Goal: Task Accomplishment & Management: Complete application form

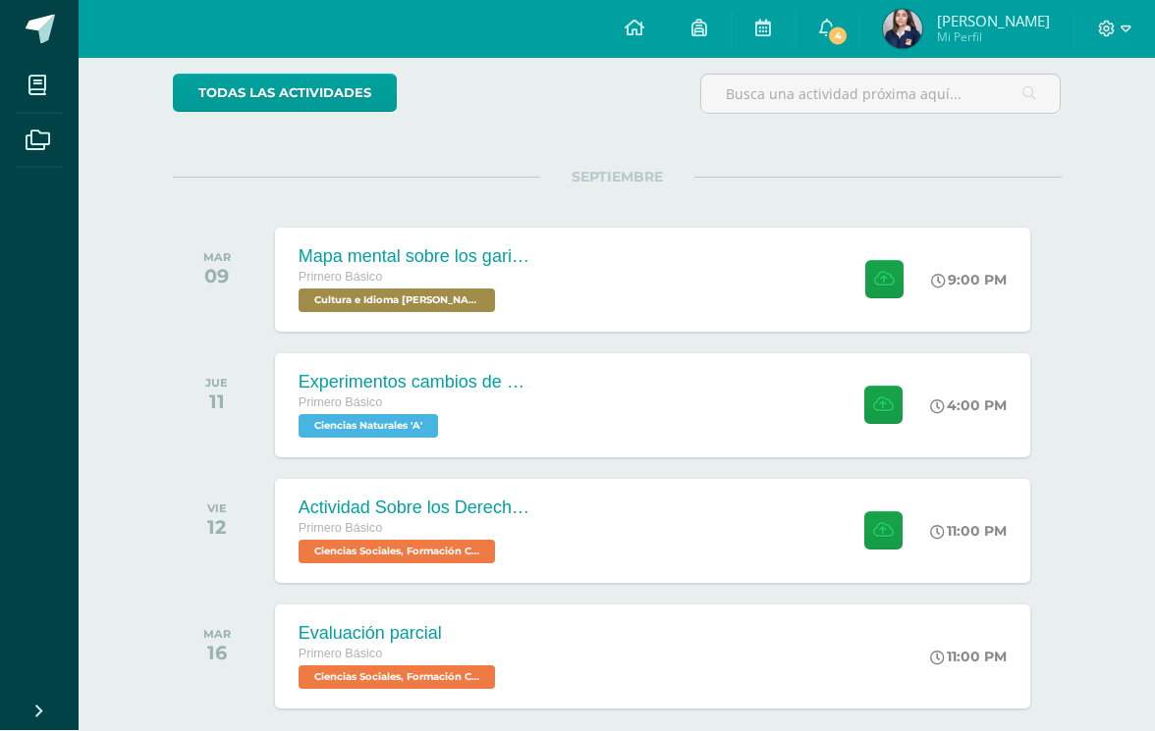
scroll to position [159, 0]
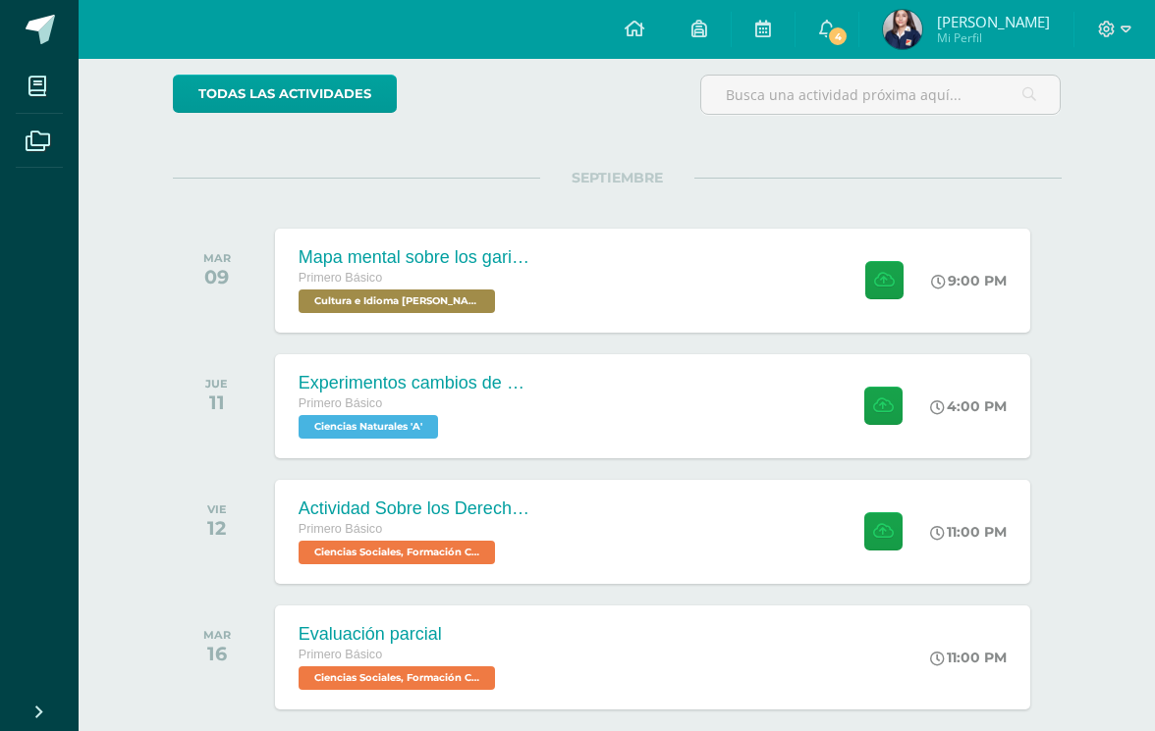
click at [507, 506] on div "Actividad Sobre los Derechos Humanos" at bounding box center [416, 509] width 236 height 21
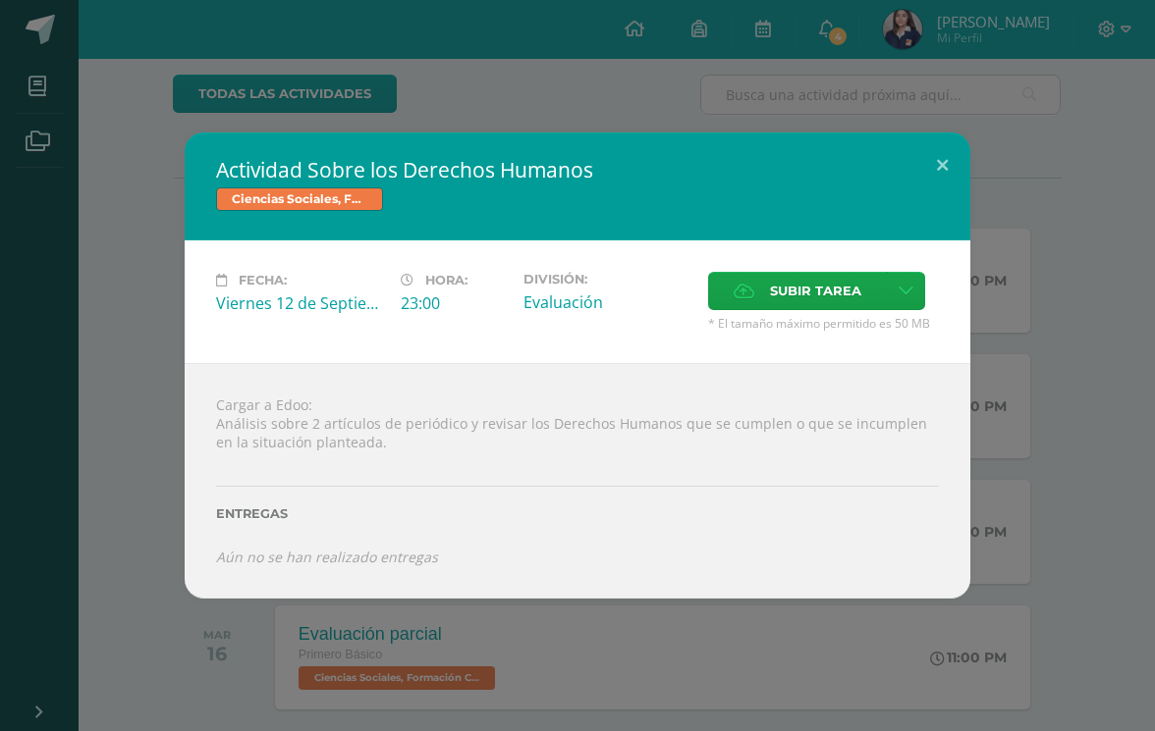
click at [919, 199] on button at bounding box center [942, 166] width 56 height 67
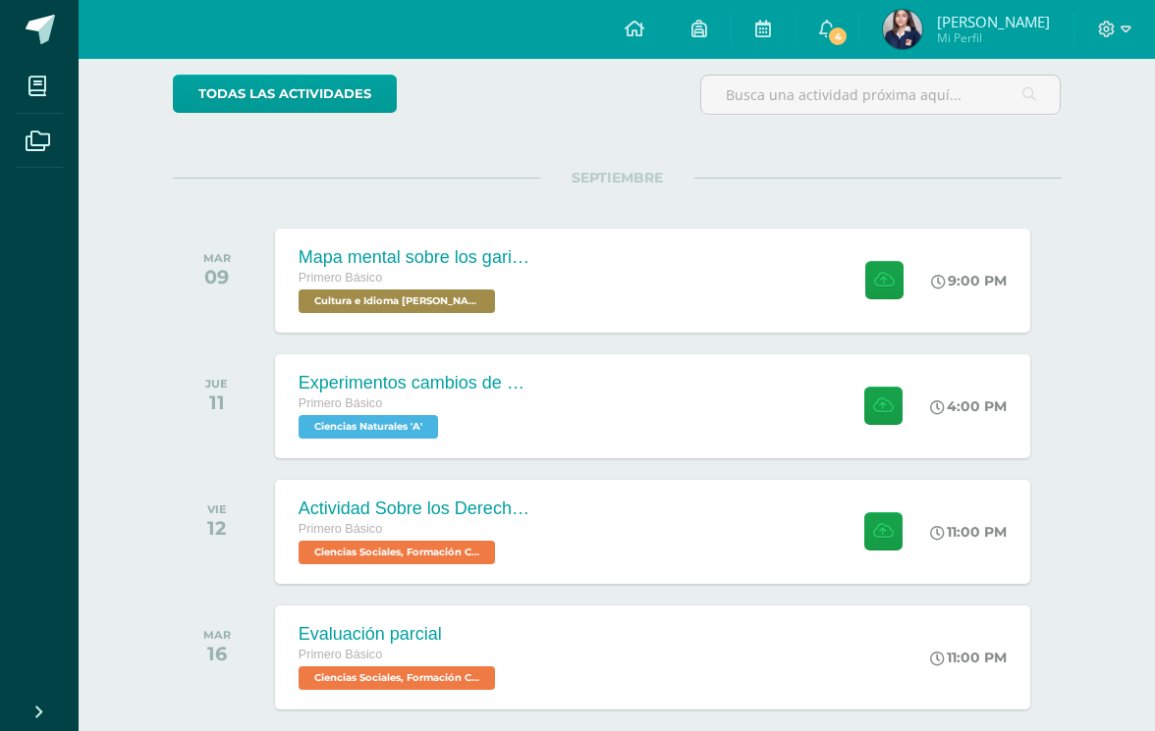
click at [855, 15] on link "4" at bounding box center [826, 29] width 63 height 59
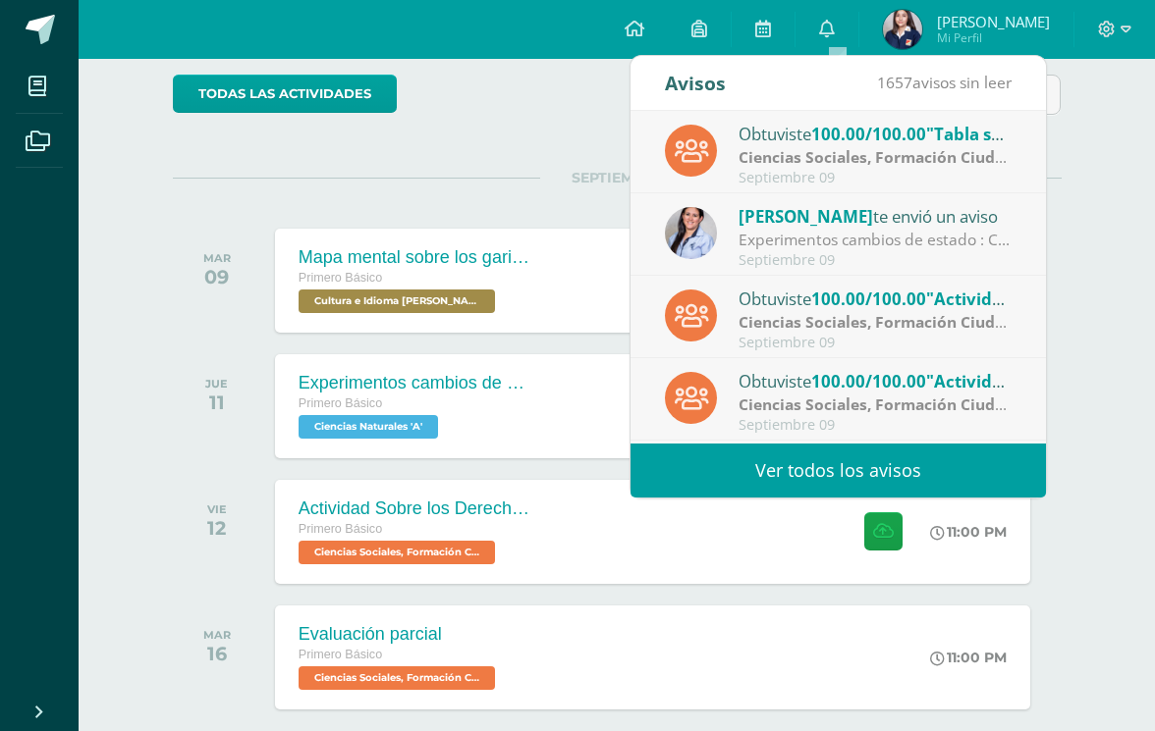
click at [961, 244] on div "Experimentos cambios de estado : Chicas! No olviden realizar los experimentos d…" at bounding box center [874, 240] width 273 height 23
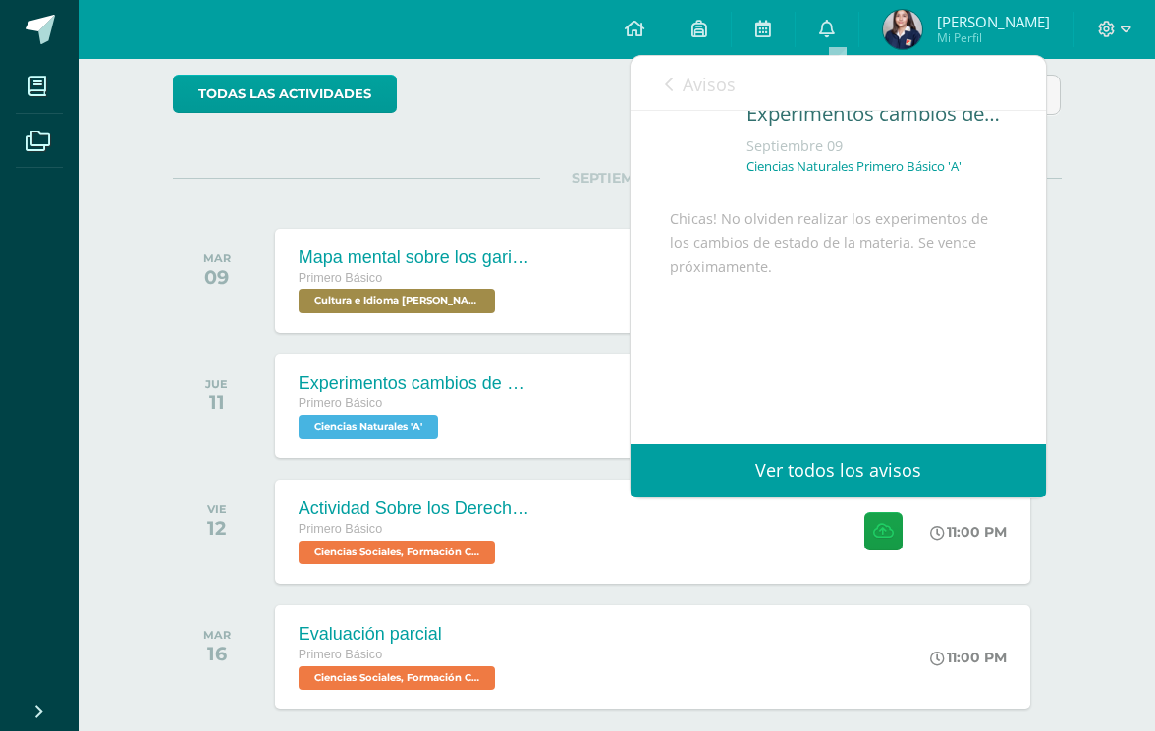
scroll to position [122, 0]
click at [694, 78] on span "Avisos" at bounding box center [708, 85] width 53 height 24
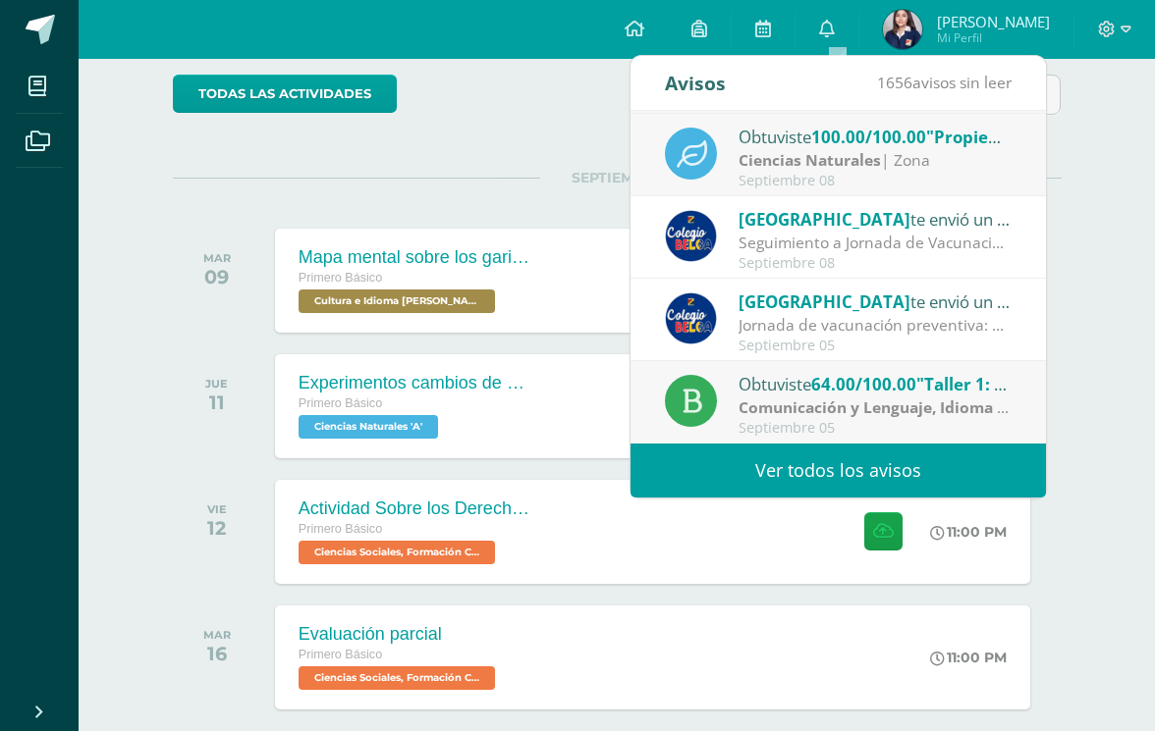
scroll to position [327, 0]
click at [1091, 300] on div "todas las Actividades No tienes actividades Échale un vistazo a los demás perío…" at bounding box center [617, 428] width 967 height 786
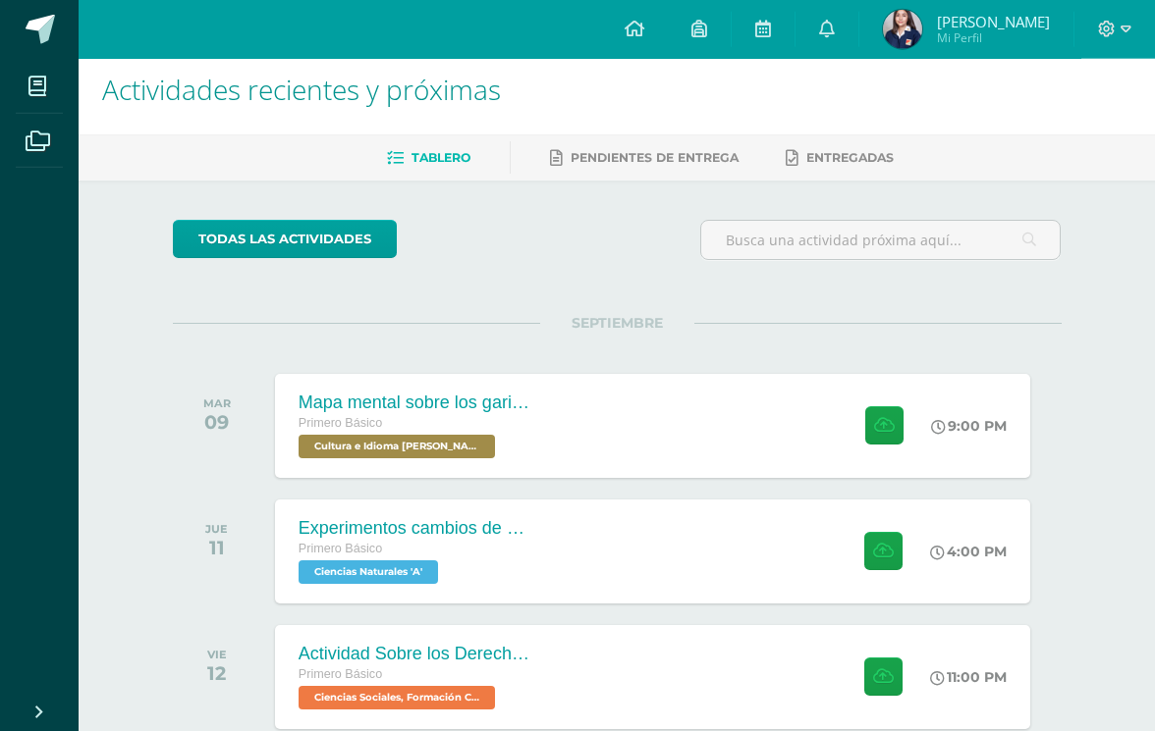
scroll to position [0, 0]
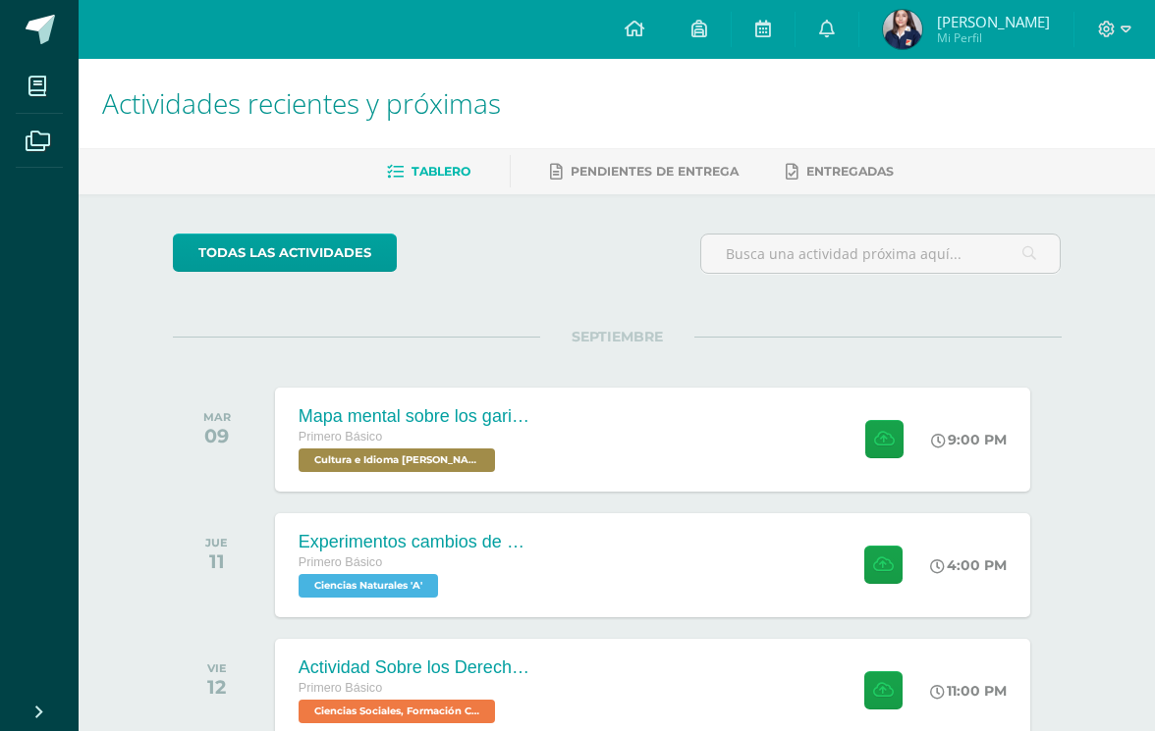
click at [855, 434] on span at bounding box center [879, 439] width 48 height 38
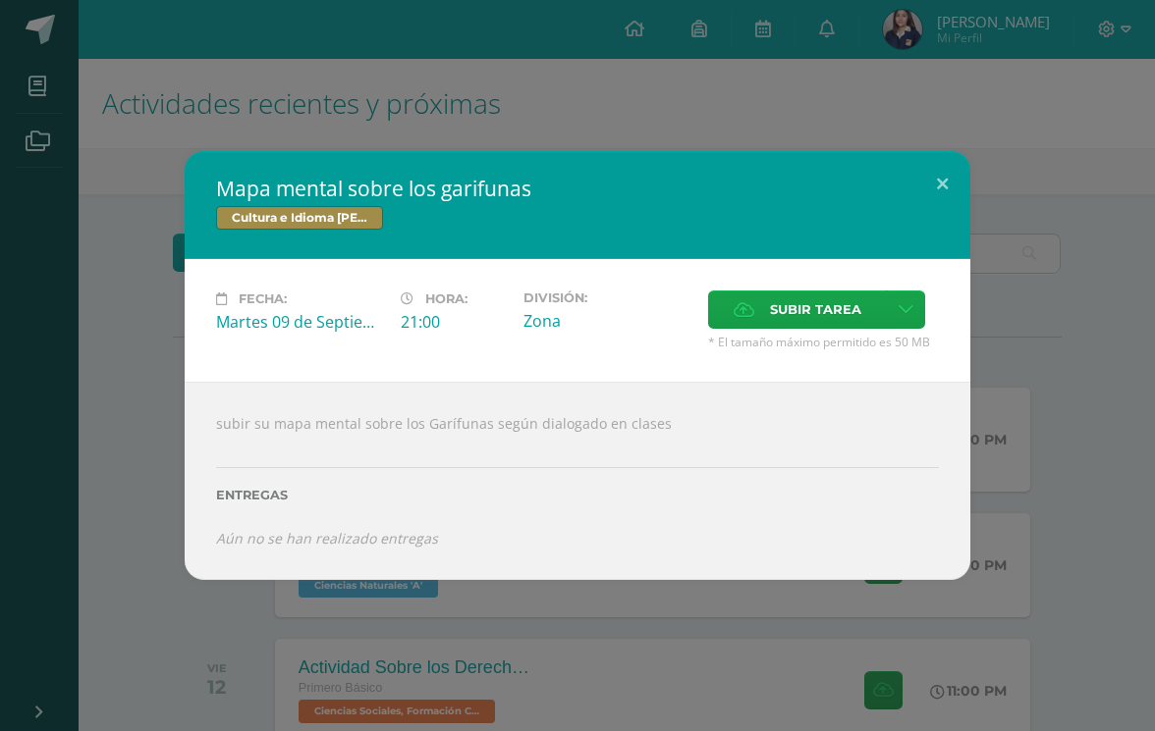
click at [827, 302] on span "Subir tarea" at bounding box center [815, 310] width 91 height 36
click at [0, 0] on input "Subir tarea" at bounding box center [0, 0] width 0 height 0
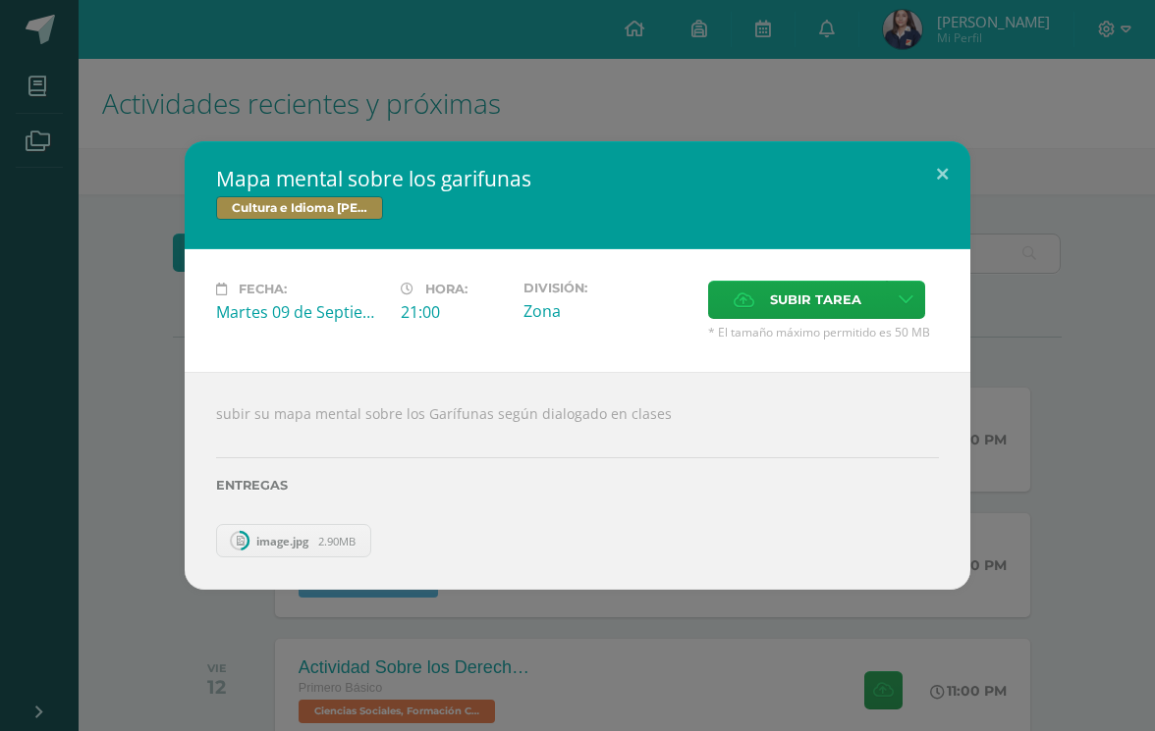
click at [941, 172] on button at bounding box center [942, 174] width 56 height 67
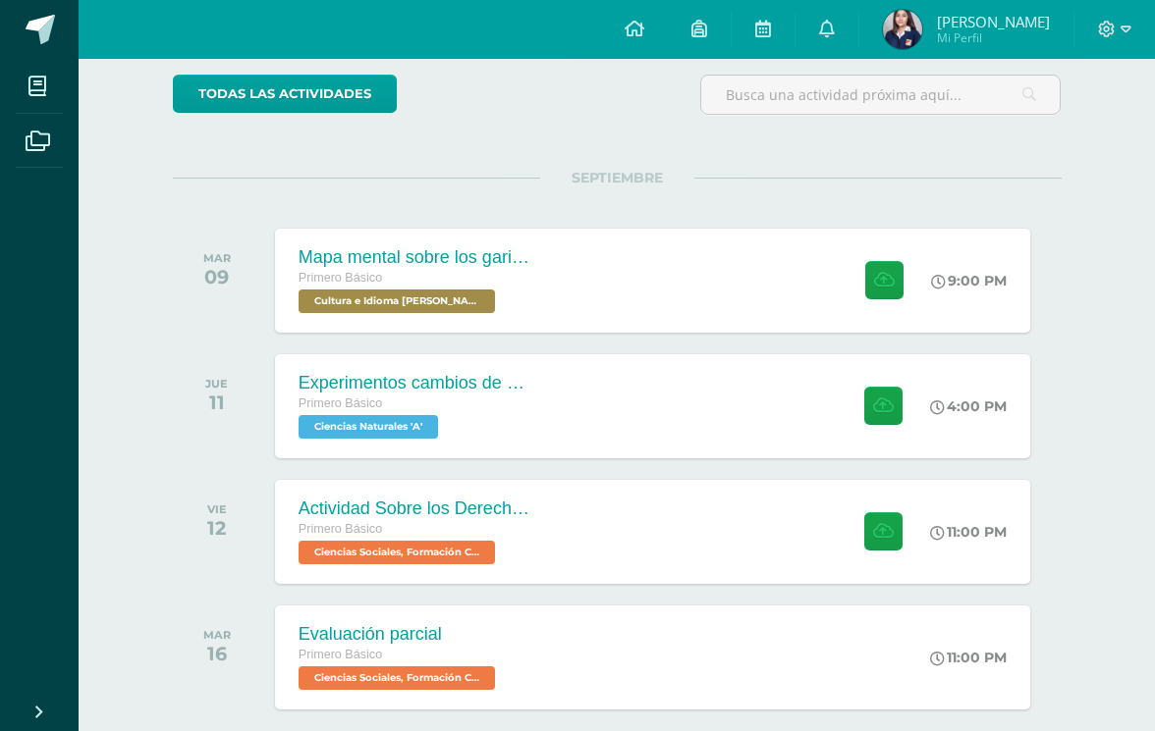
scroll to position [159, 0]
click at [884, 534] on icon at bounding box center [883, 531] width 21 height 17
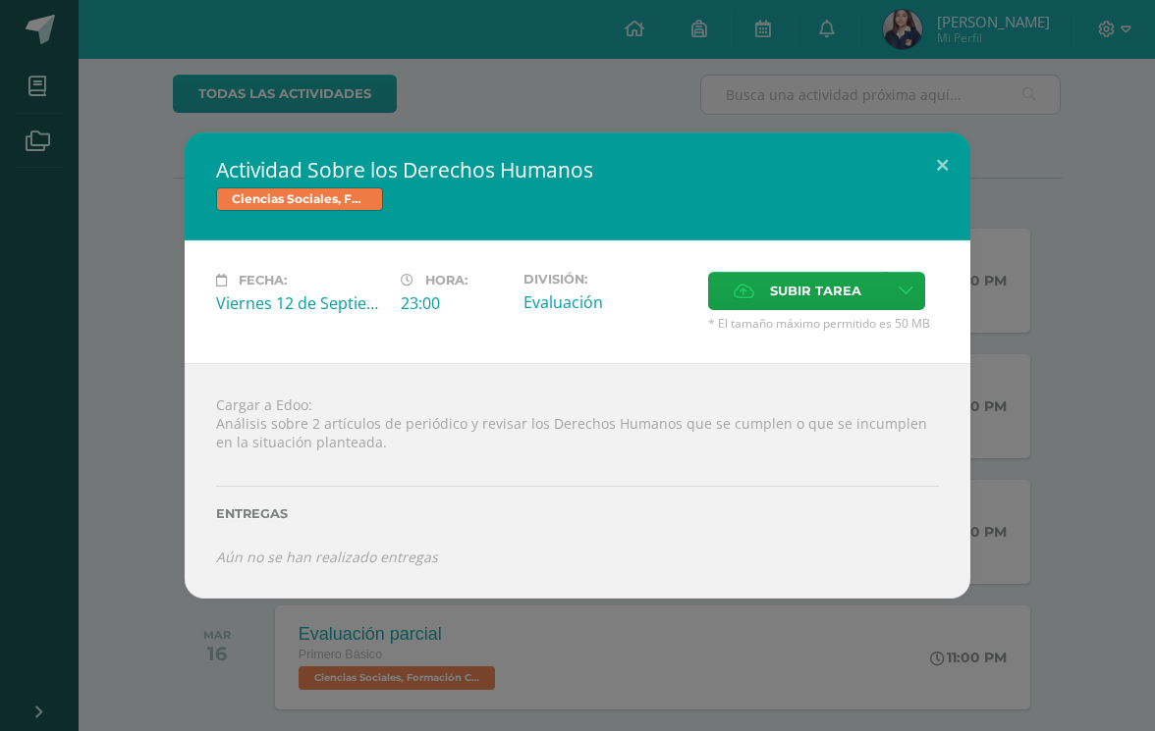
click at [944, 199] on button at bounding box center [942, 166] width 56 height 67
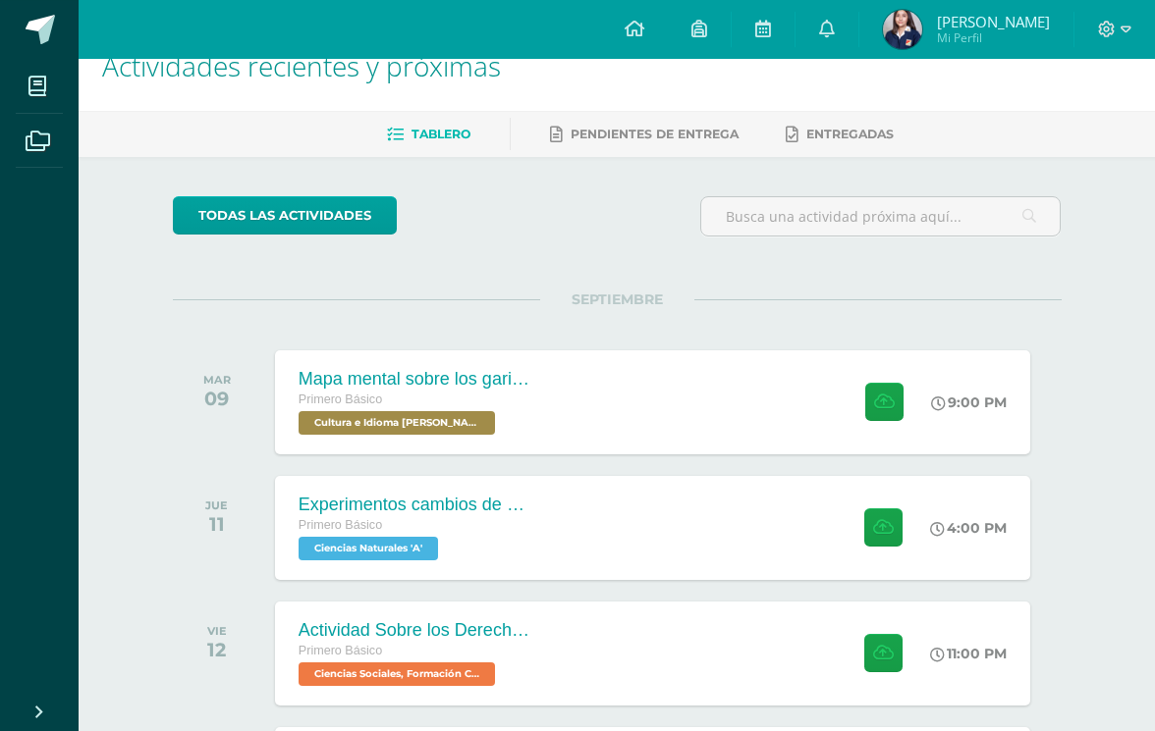
scroll to position [0, 0]
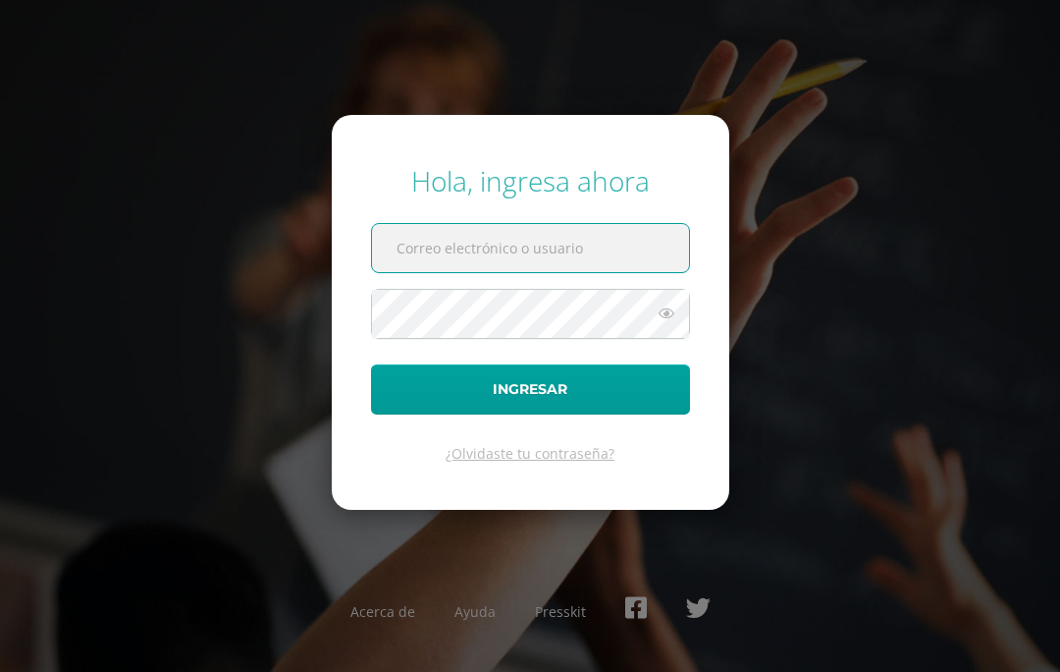
click at [592, 270] on input "text" at bounding box center [530, 248] width 317 height 48
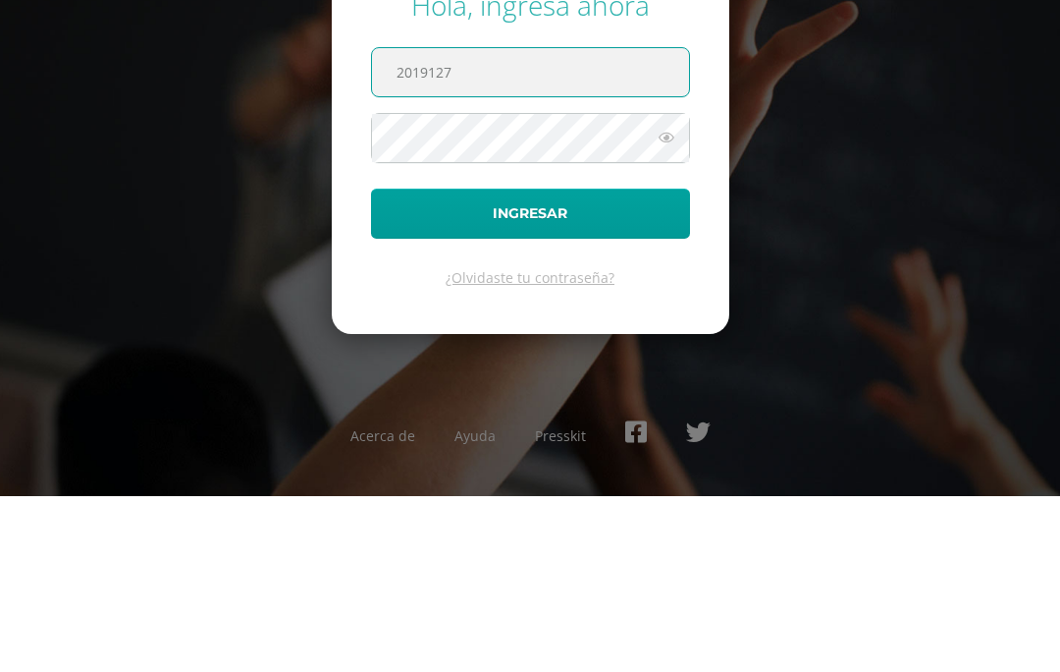
type input "2019127"
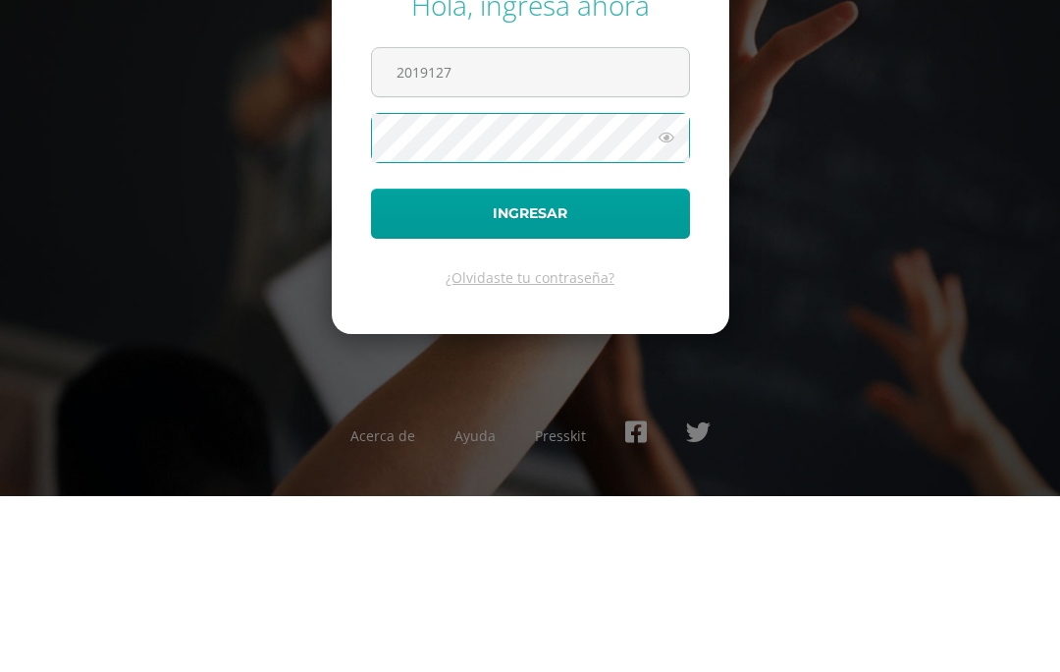
click at [545, 364] on button "Ingresar" at bounding box center [530, 389] width 319 height 50
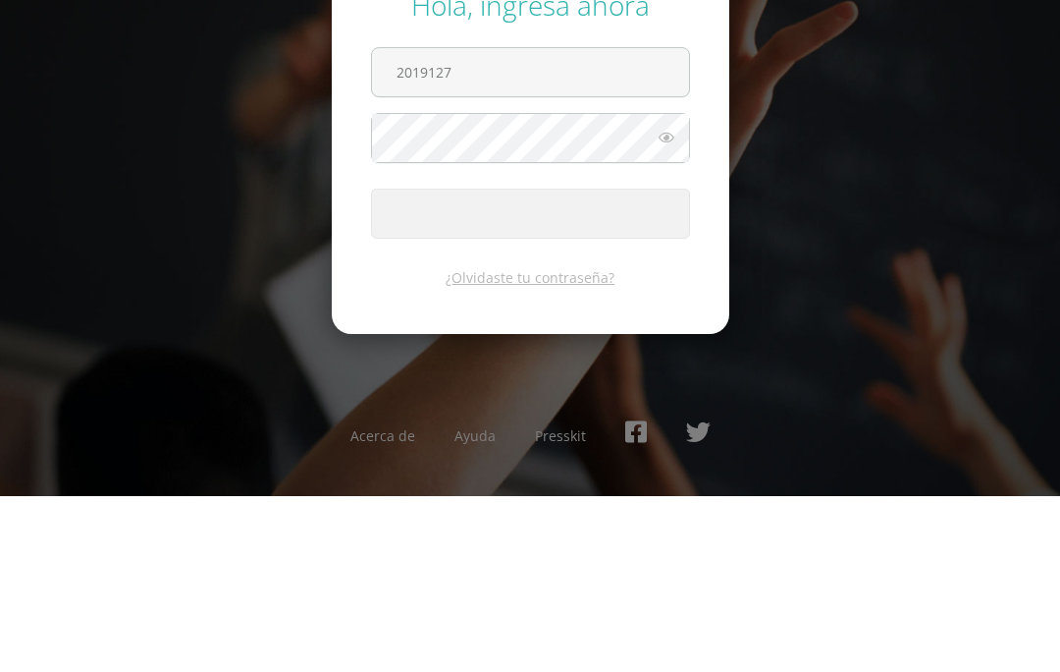
scroll to position [85, 0]
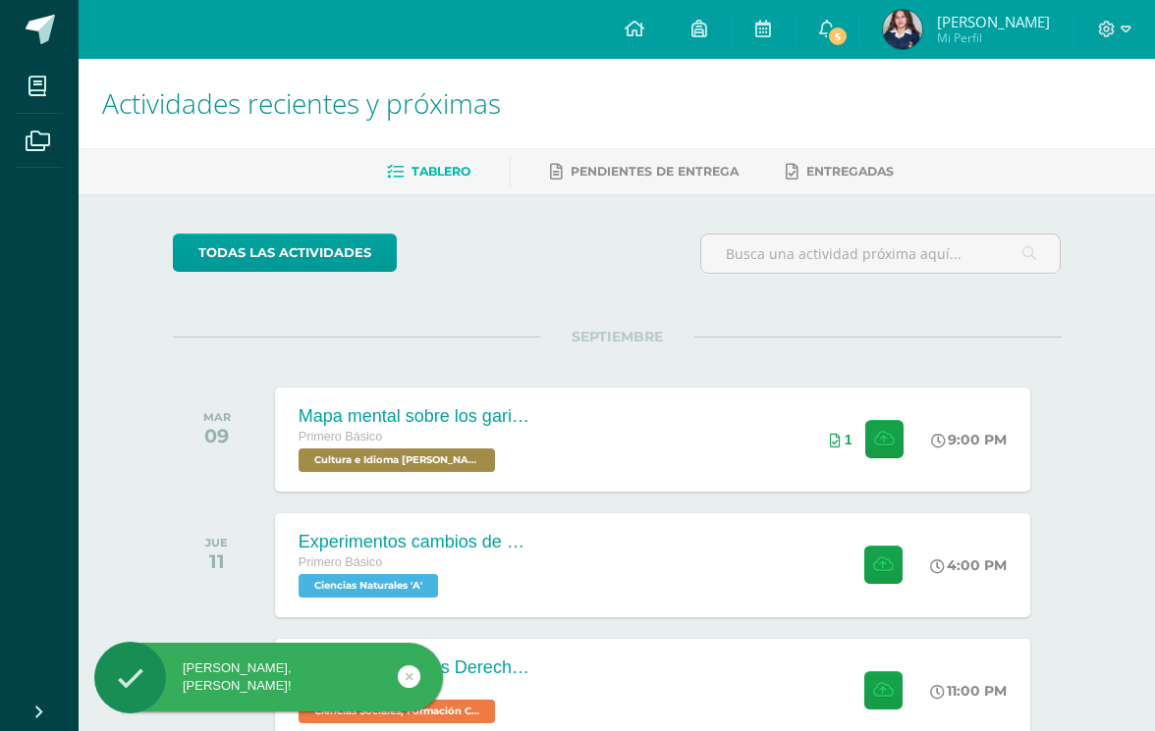
click at [835, 22] on icon at bounding box center [827, 29] width 16 height 18
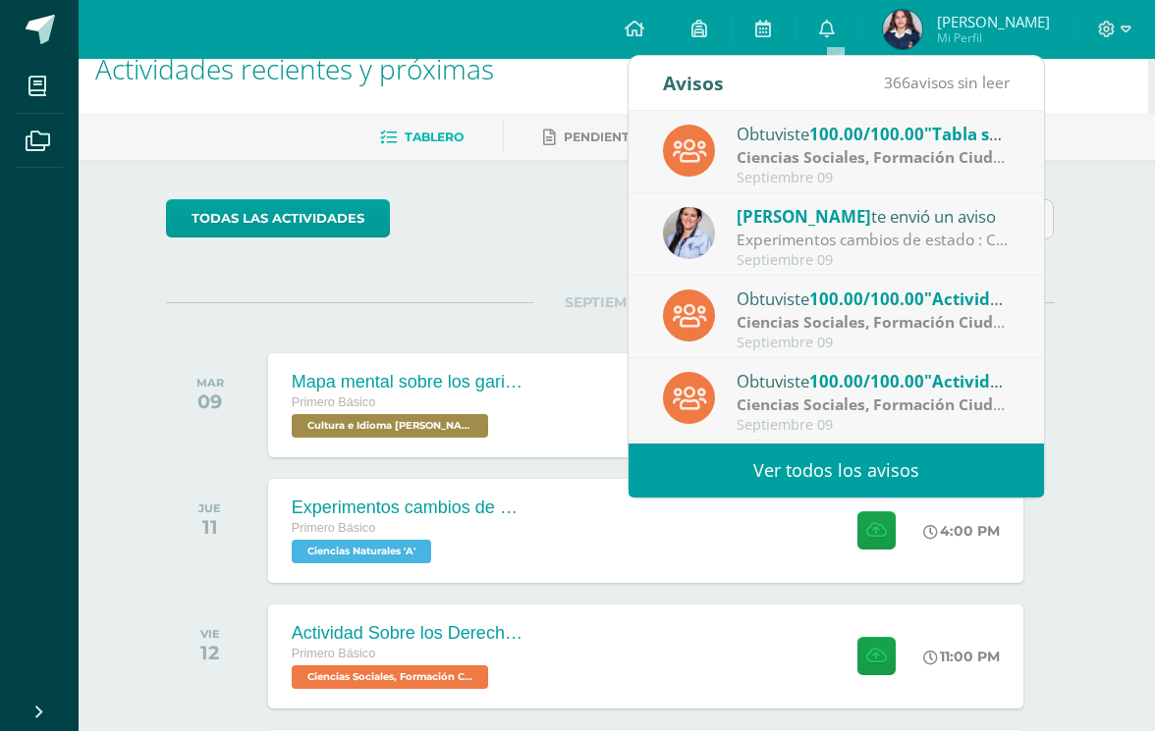
scroll to position [-8, 0]
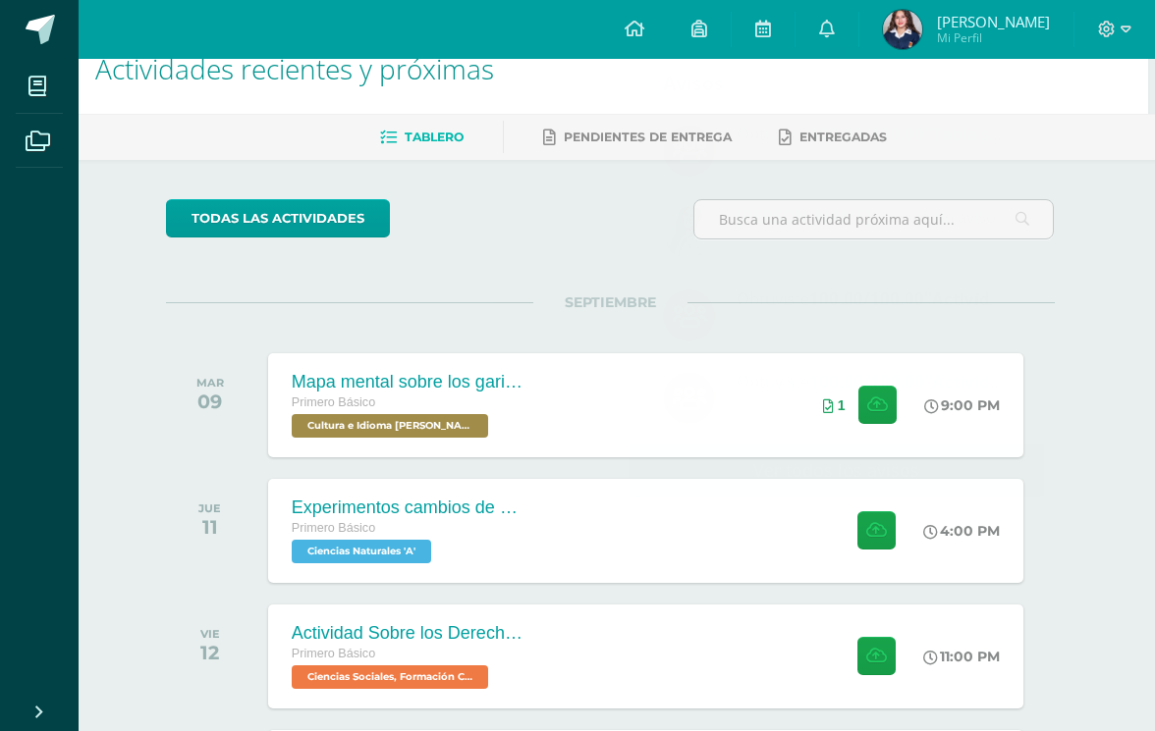
click at [1106, 311] on div "Actividades recientes y próximas Tablero Pendientes de entrega Entregadas todas…" at bounding box center [610, 486] width 1076 height 922
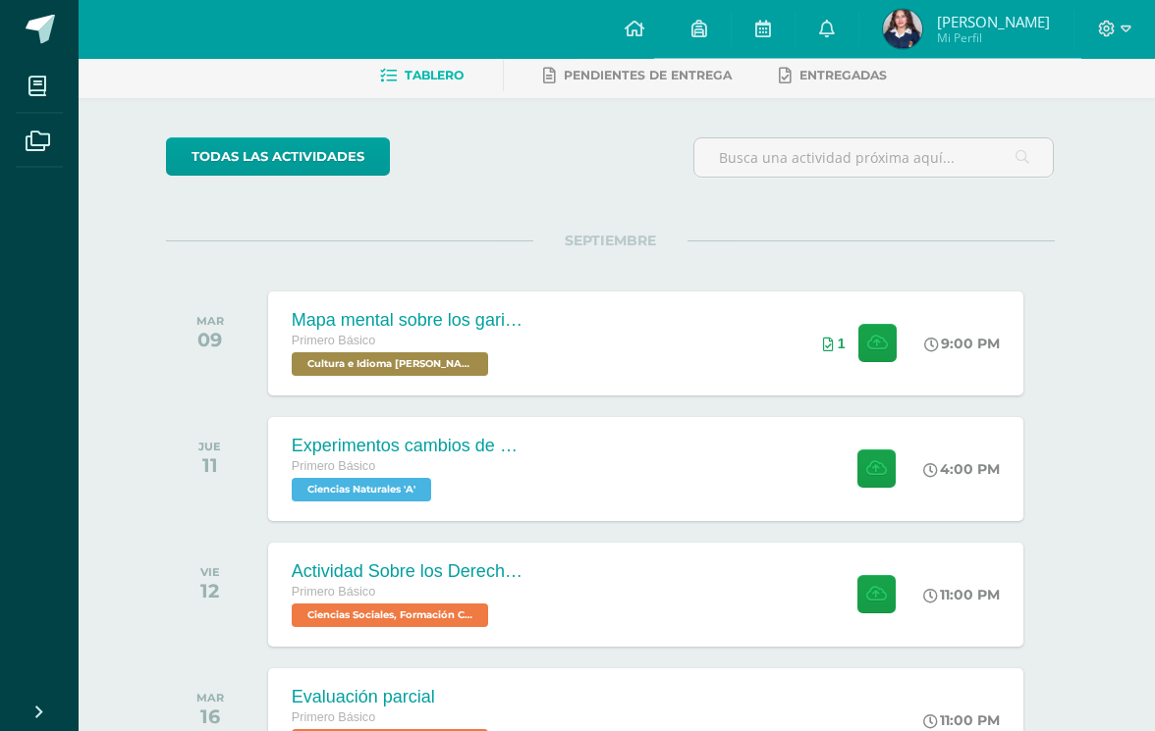
scroll to position [128, 7]
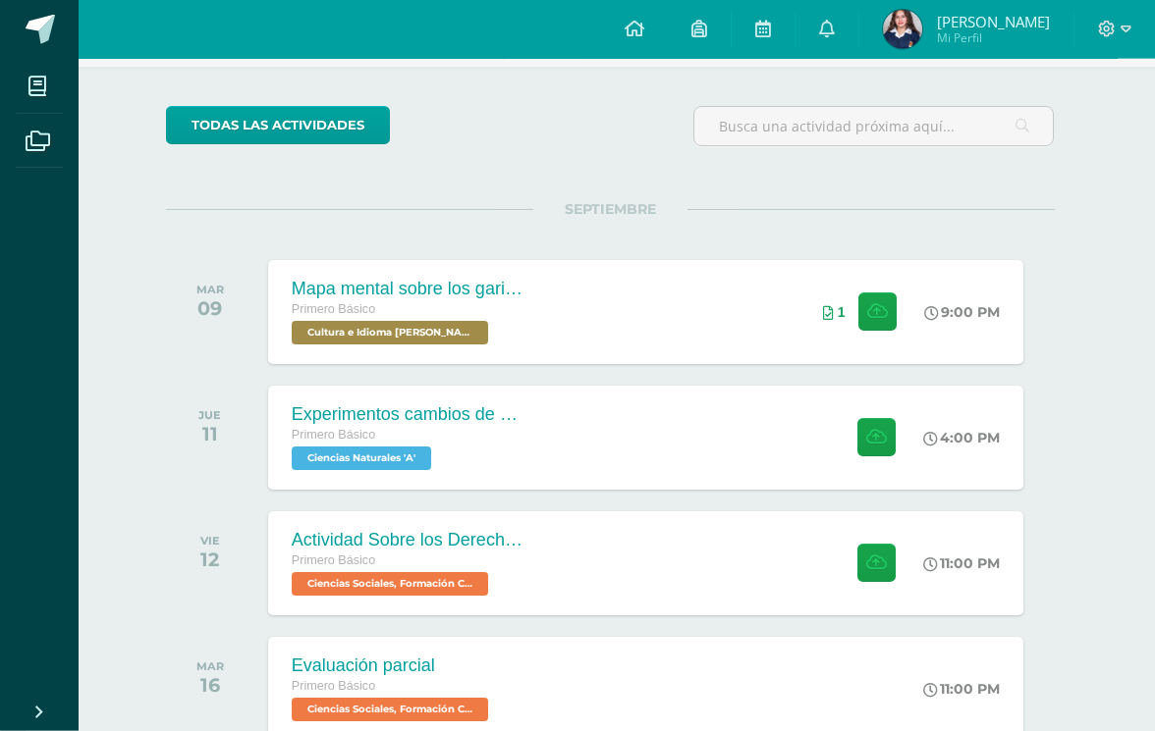
click at [858, 309] on button at bounding box center [877, 312] width 38 height 38
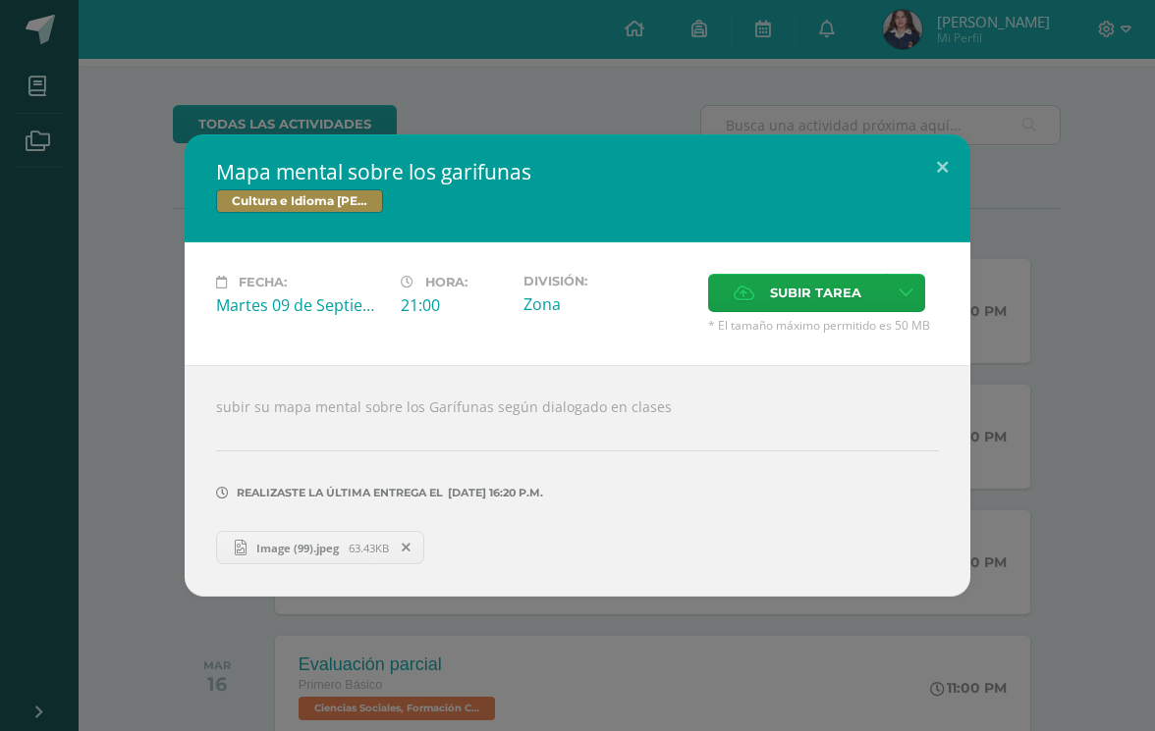
click at [343, 556] on span "Image (99).jpeg" at bounding box center [297, 548] width 102 height 15
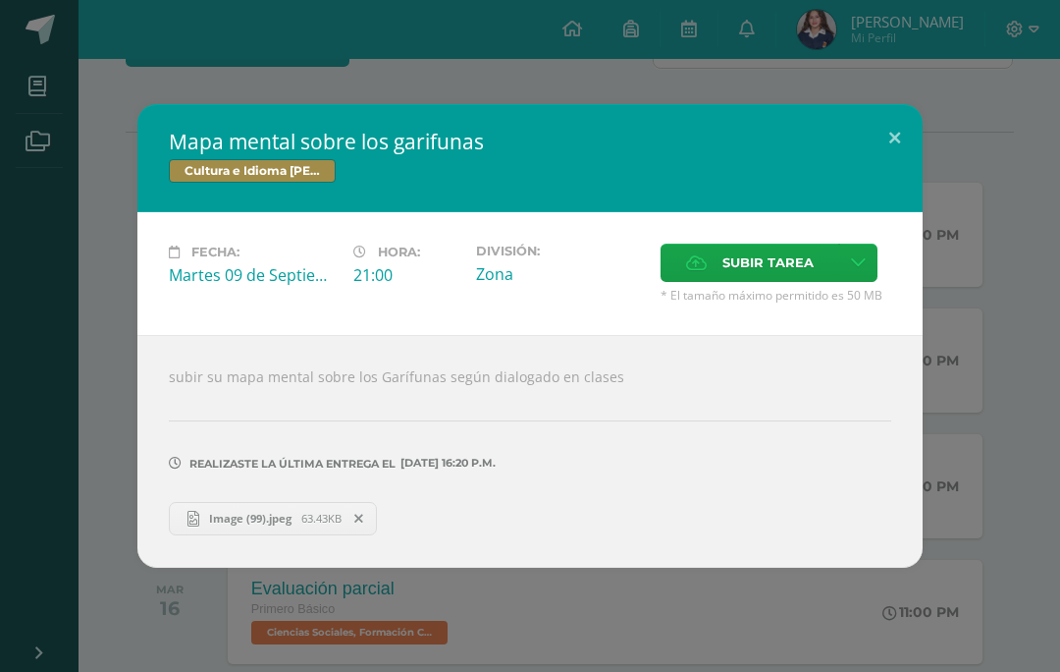
click at [930, 83] on div "Mapa mental sobre los garifunas Cultura e Idioma Maya Garífuna o Xinca Fecha: M…" at bounding box center [530, 336] width 1060 height 672
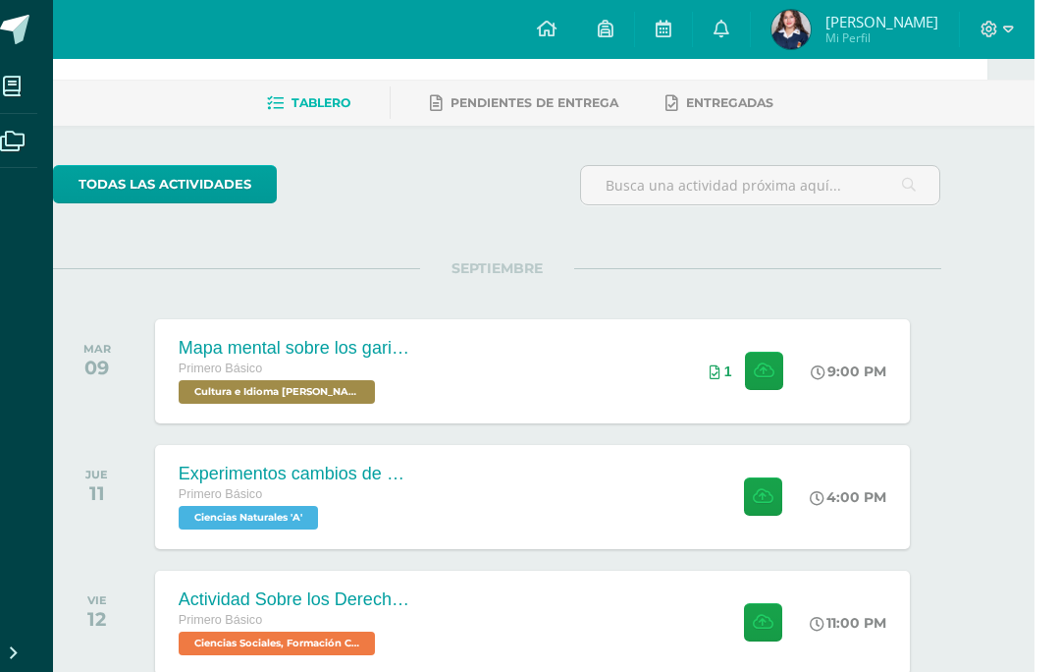
scroll to position [0, 47]
